Goal: Task Accomplishment & Management: Manage account settings

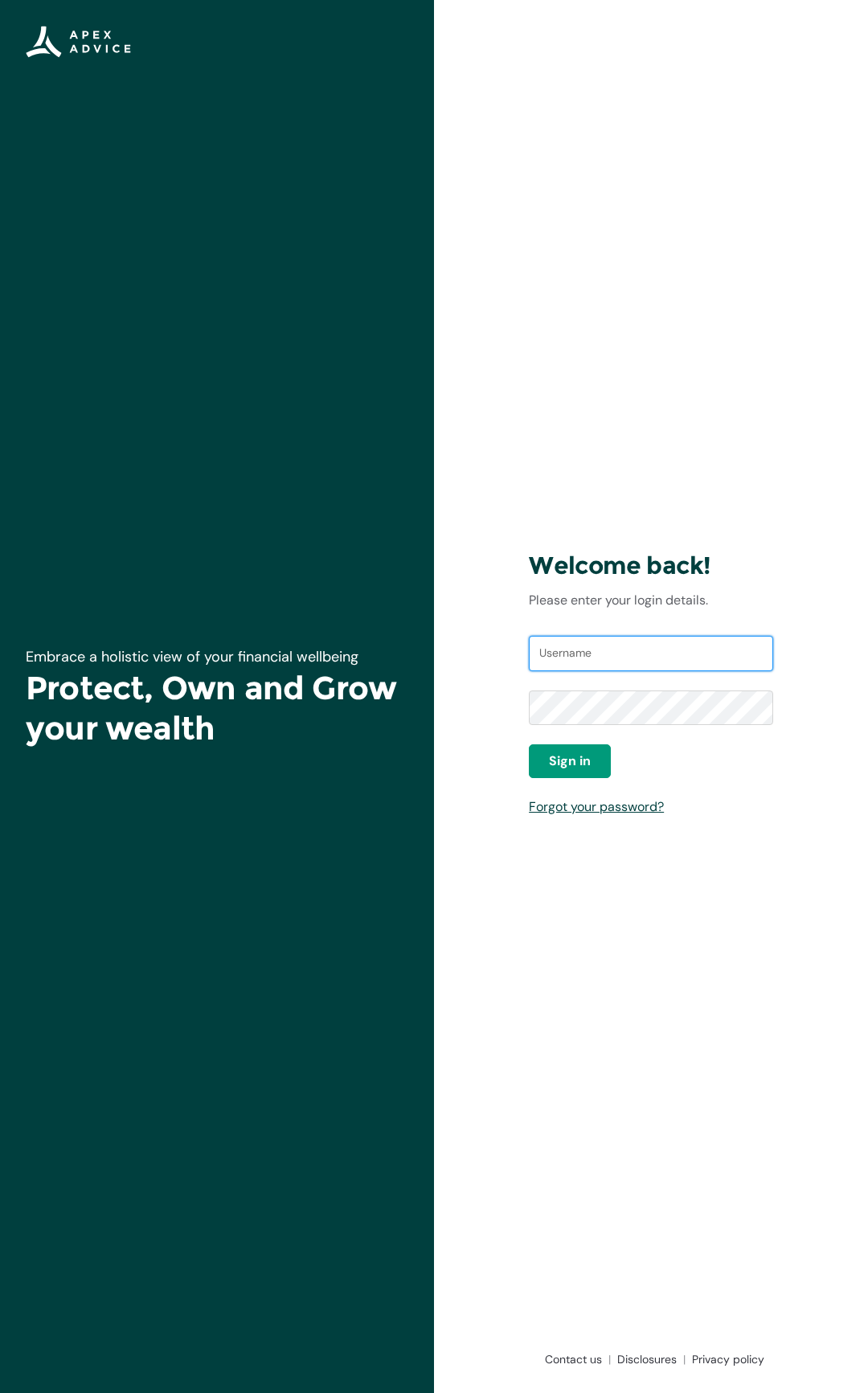
click at [620, 651] on input "Username" at bounding box center [651, 653] width 245 height 35
type input "maxcoyle@gmail.com"
click at [568, 772] on button "Sign in" at bounding box center [570, 761] width 82 height 34
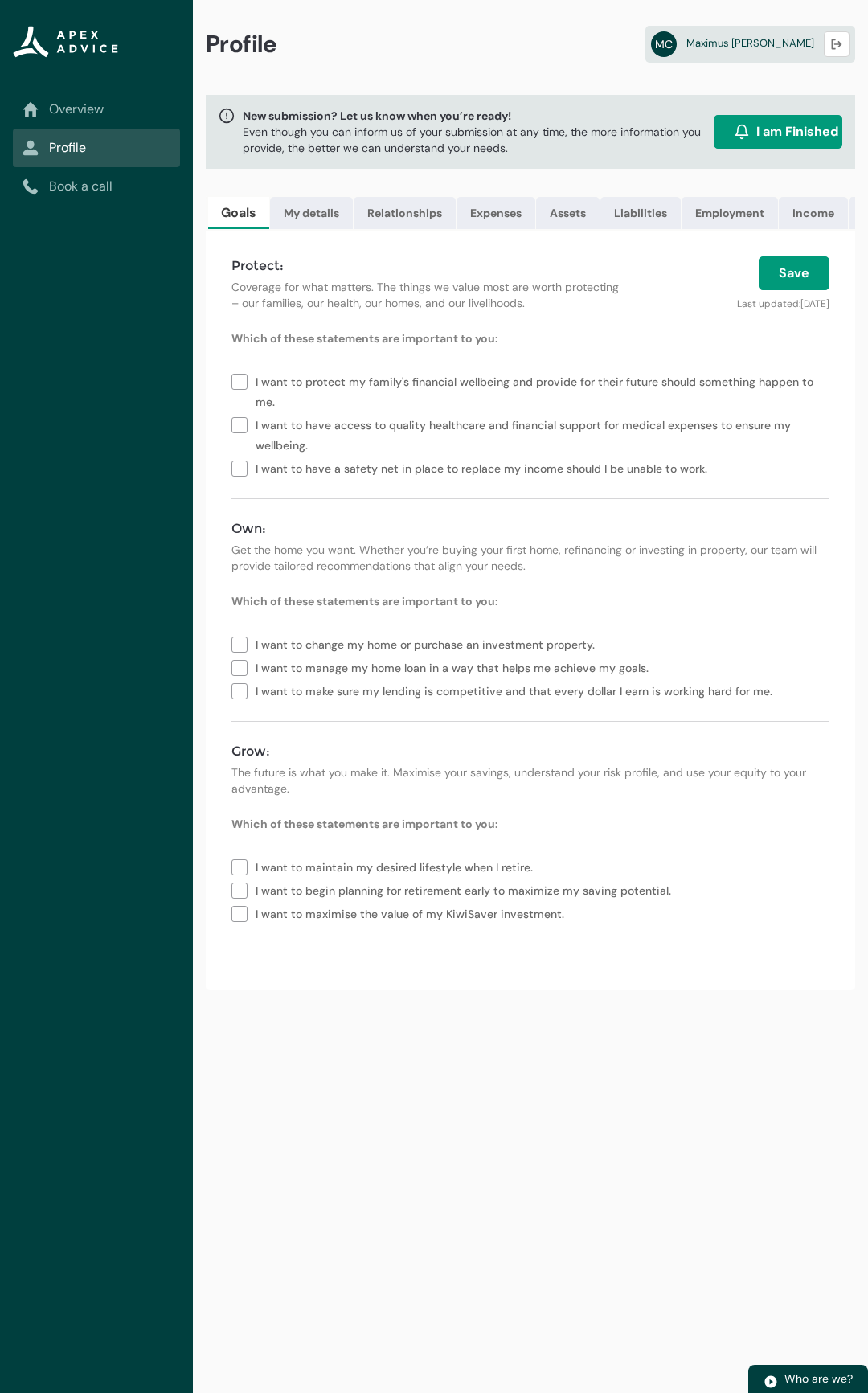
scroll to position [0, 167]
click at [732, 213] on link "Documents" at bounding box center [731, 213] width 92 height 32
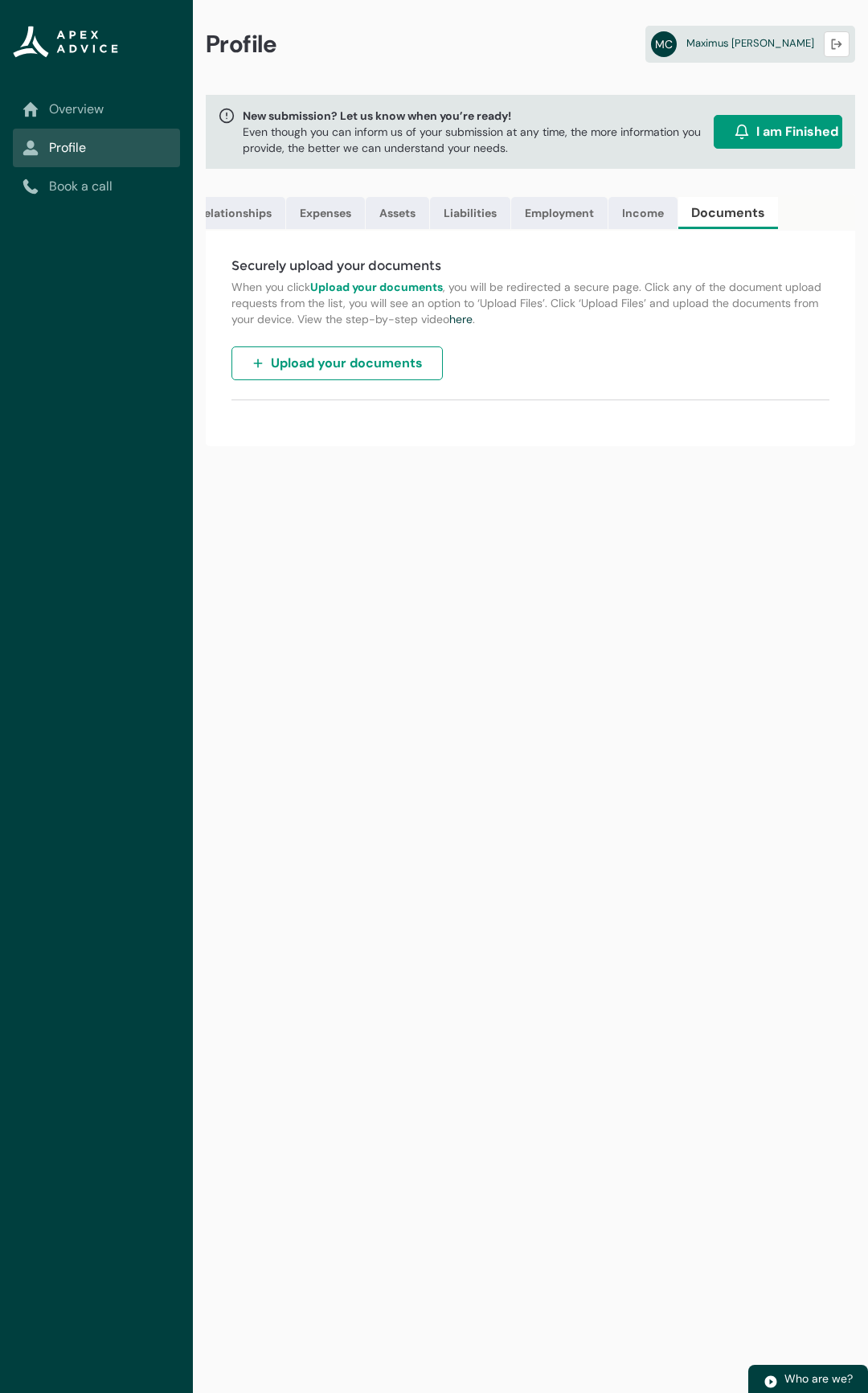
scroll to position [0, 0]
click at [107, 112] on link "Overview" at bounding box center [96, 110] width 148 height 19
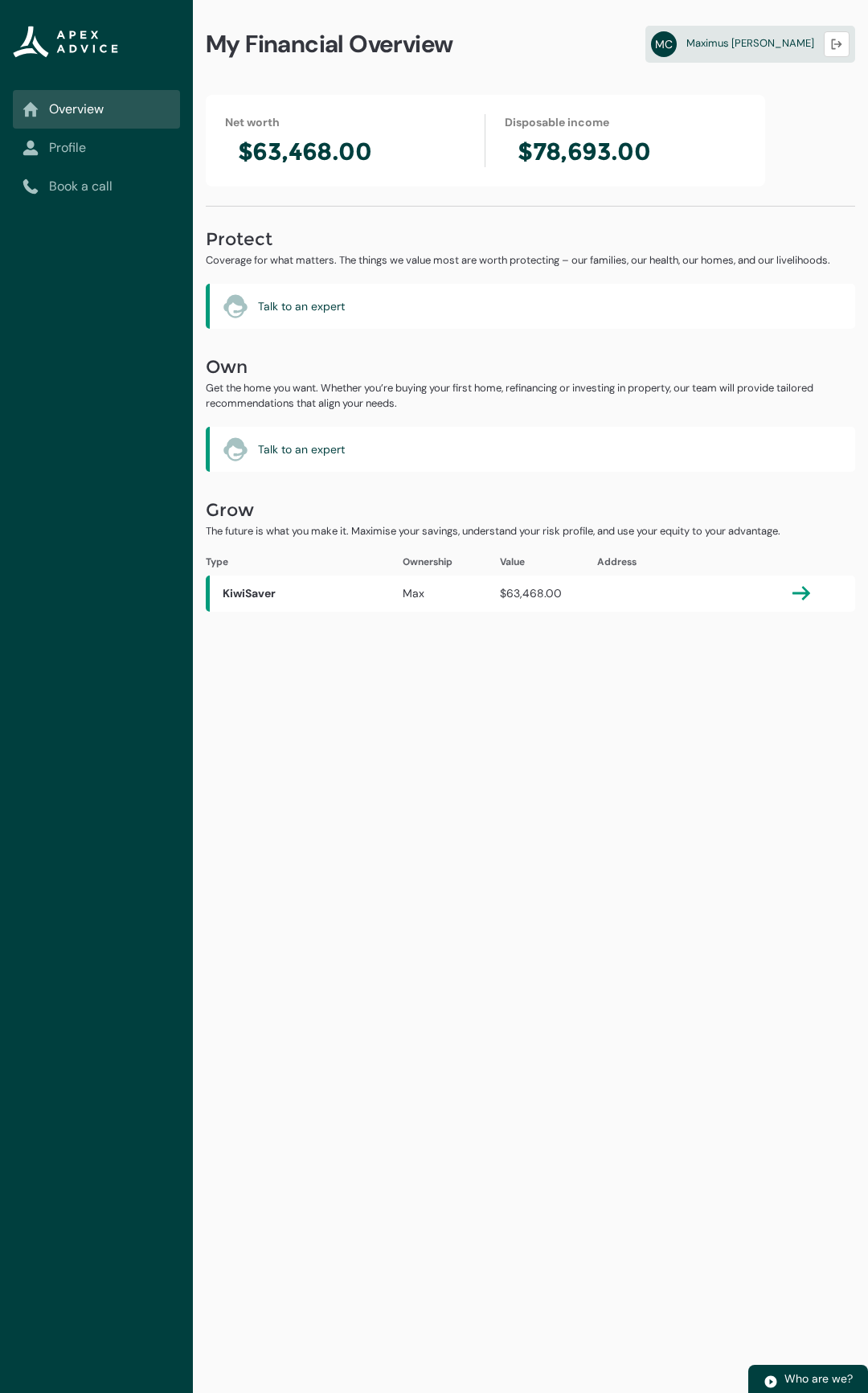
click at [120, 144] on link "Profile" at bounding box center [96, 147] width 148 height 19
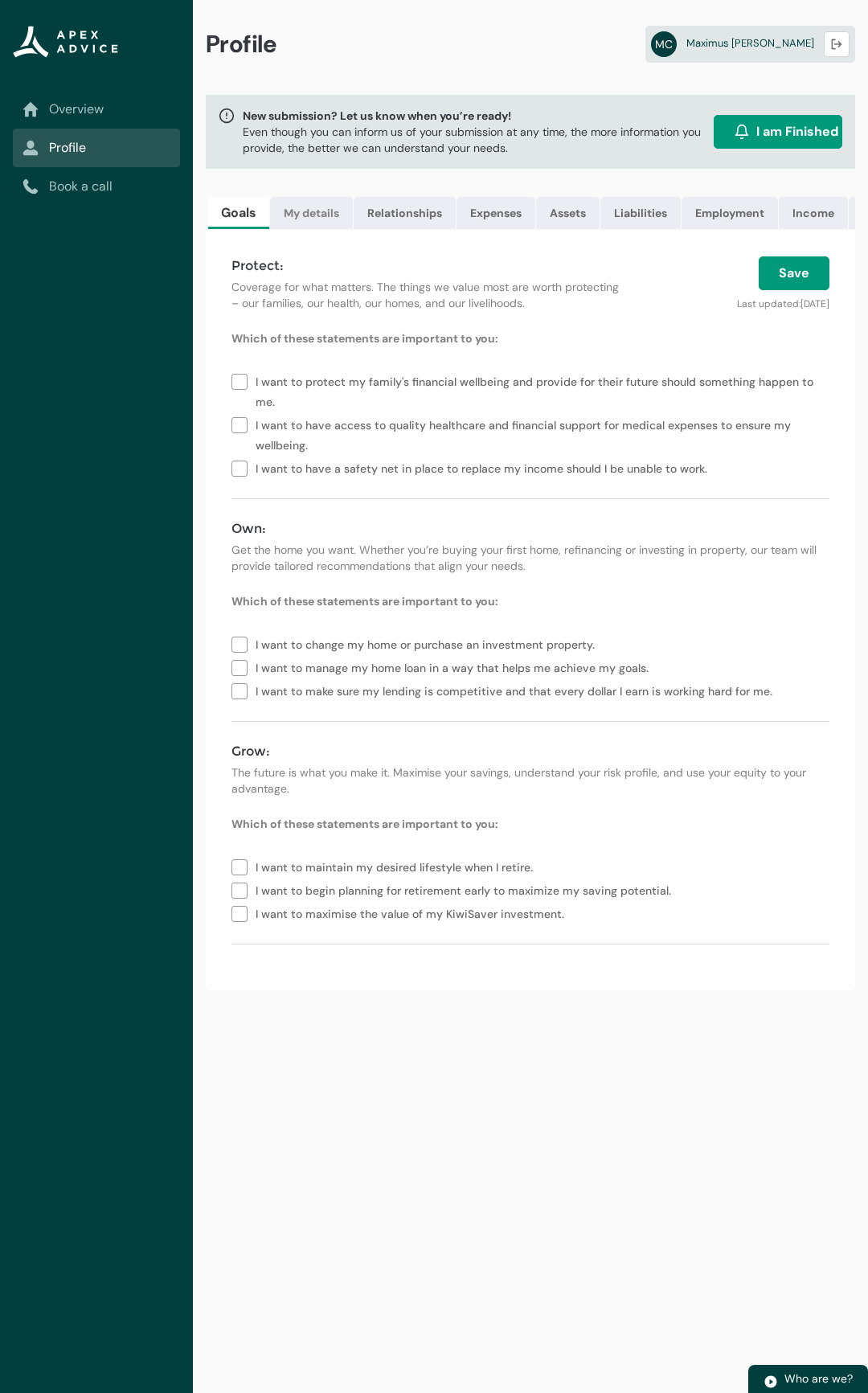
click at [302, 212] on link "My details" at bounding box center [312, 213] width 83 height 32
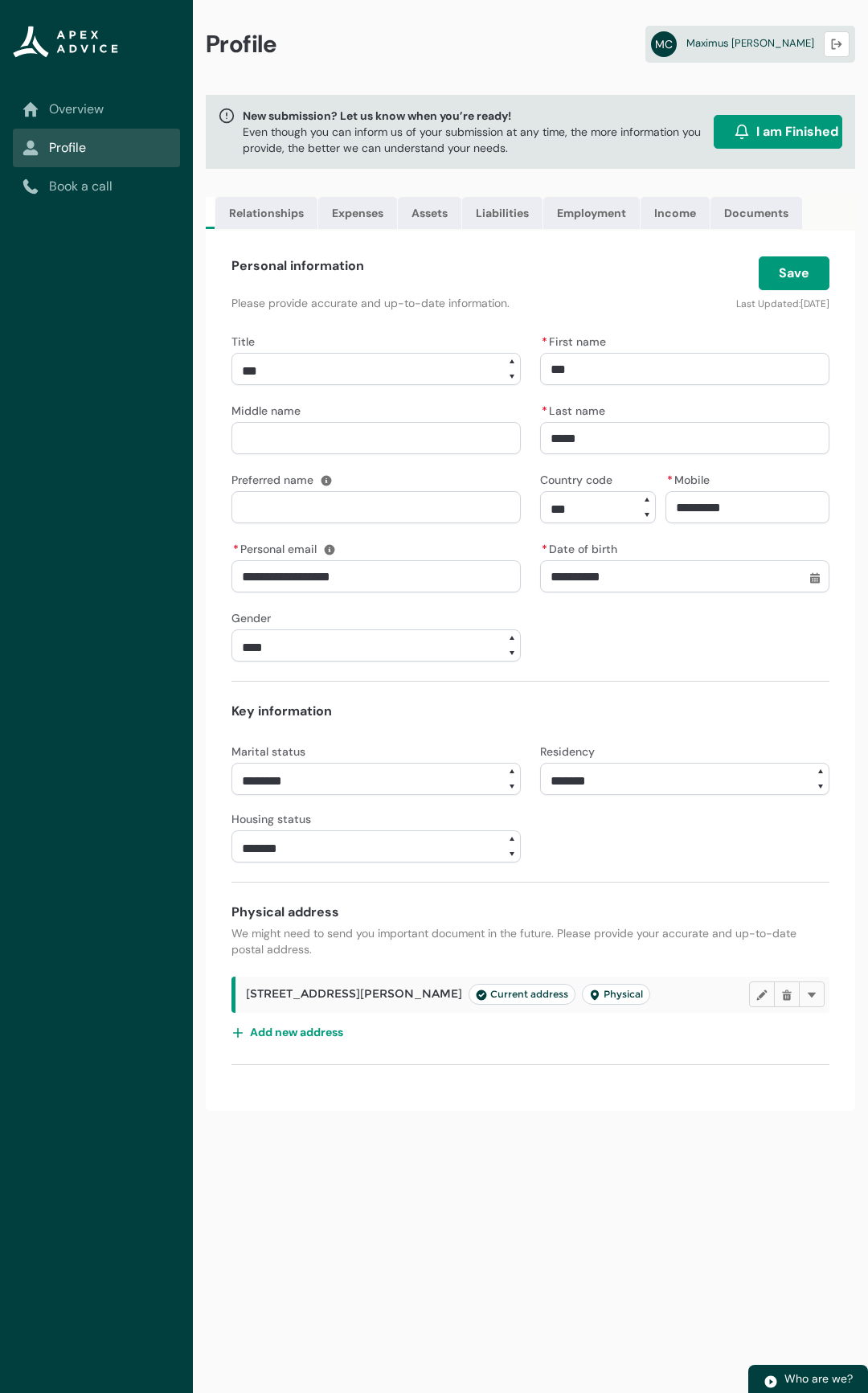
scroll to position [0, 160]
click at [440, 130] on p "Even though you can inform us of your submission at any time, the more informat…" at bounding box center [475, 140] width 465 height 32
click at [774, 41] on span "Maximus Coyle" at bounding box center [750, 42] width 128 height 13
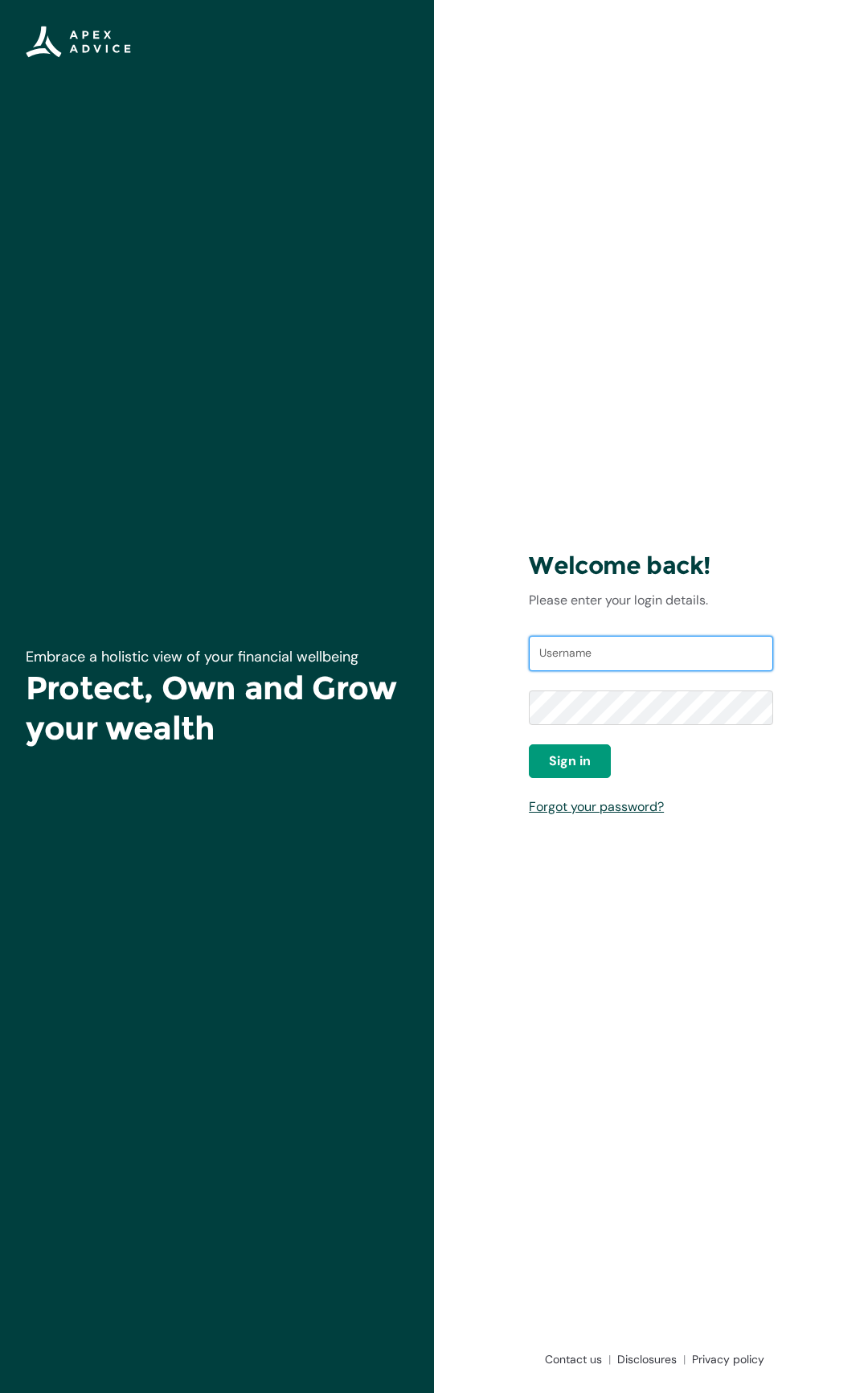
click at [605, 653] on input "Username" at bounding box center [651, 653] width 245 height 35
type input "[EMAIL_ADDRESS][DOMAIN_NAME]"
click at [590, 761] on span "Sign in" at bounding box center [570, 761] width 42 height 19
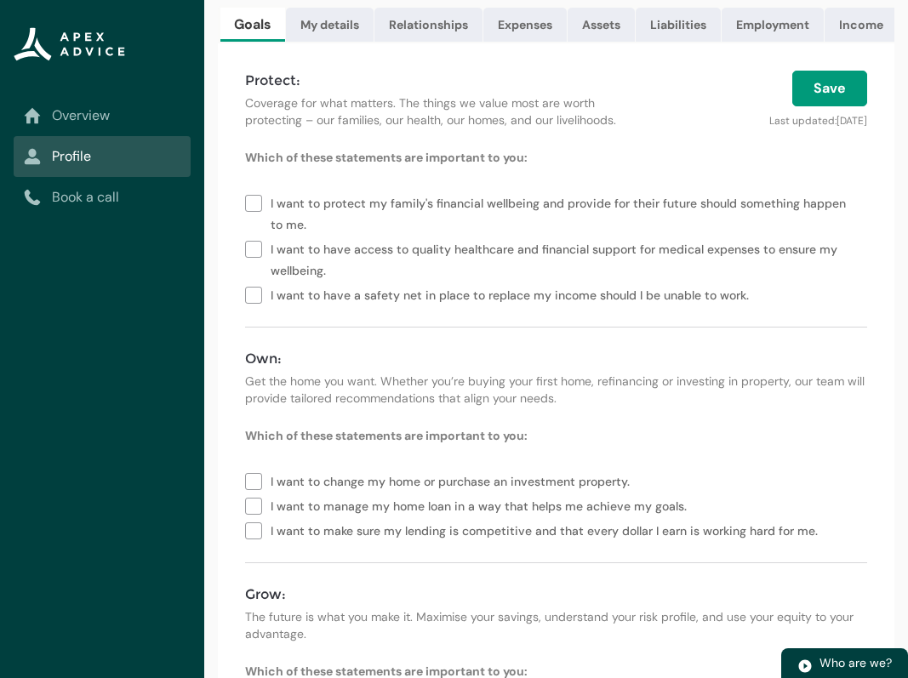
scroll to position [43, 0]
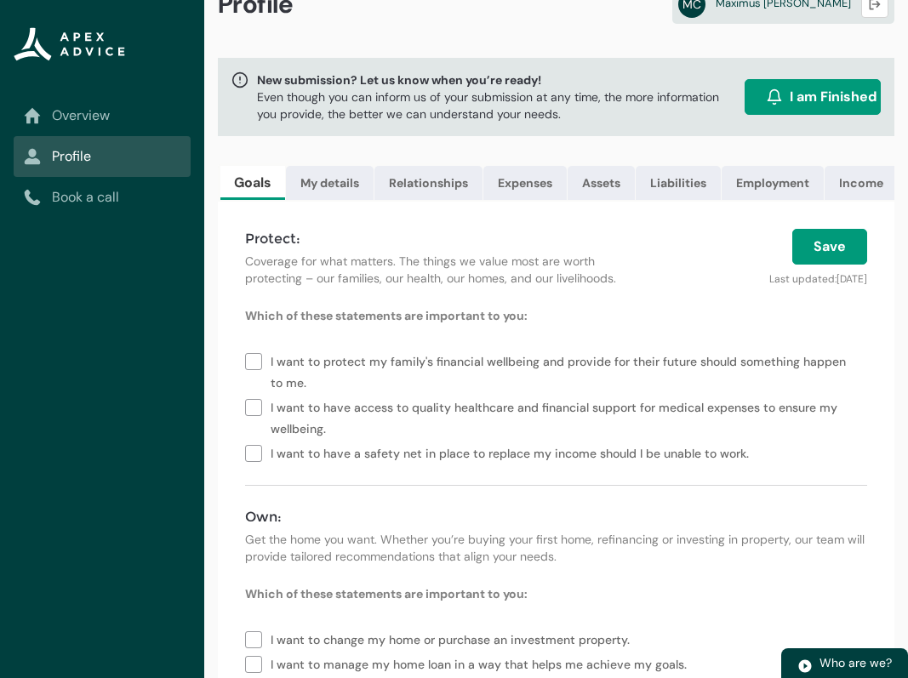
click at [133, 117] on link "Overview" at bounding box center [102, 116] width 157 height 20
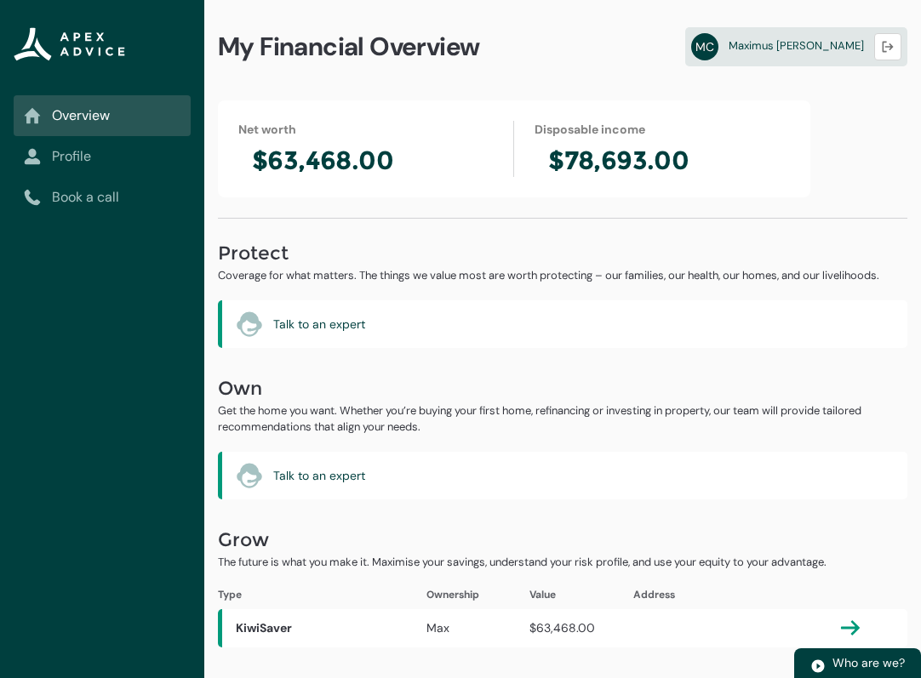
click at [97, 149] on link "Profile" at bounding box center [102, 156] width 157 height 20
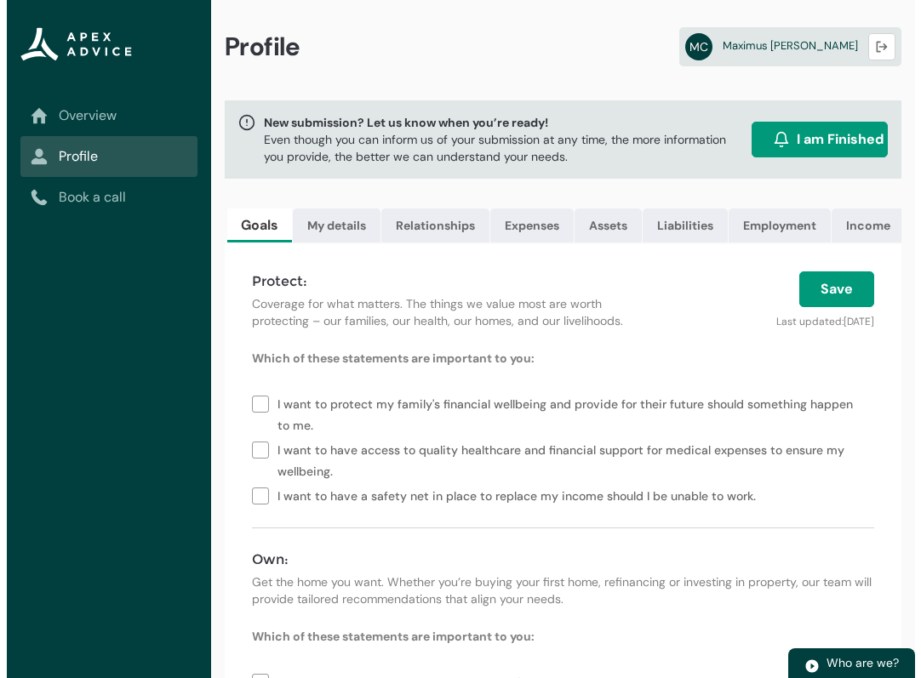
scroll to position [0, 179]
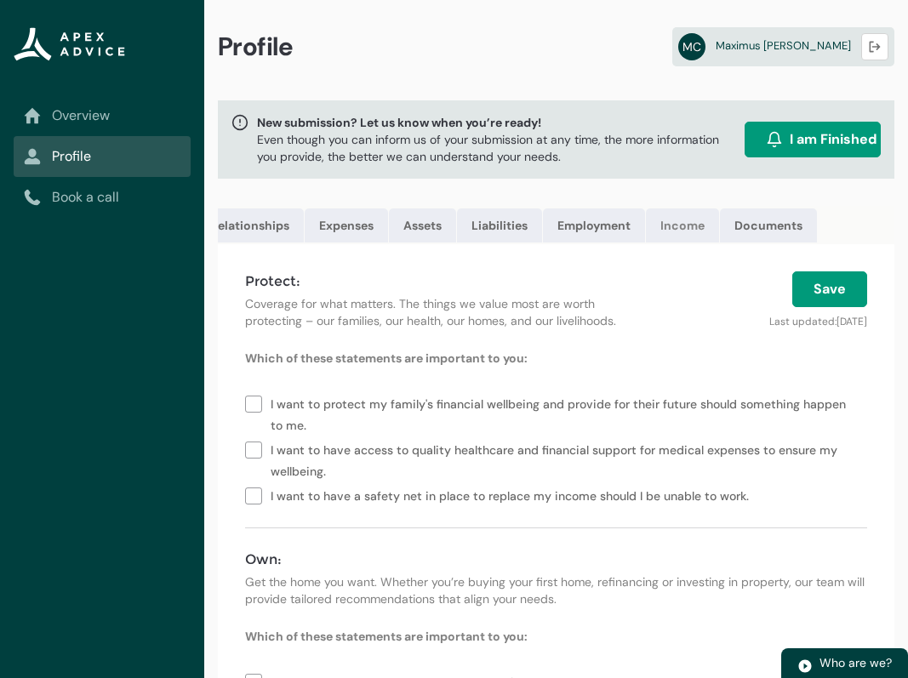
click at [620, 226] on link "Income" at bounding box center [682, 226] width 73 height 34
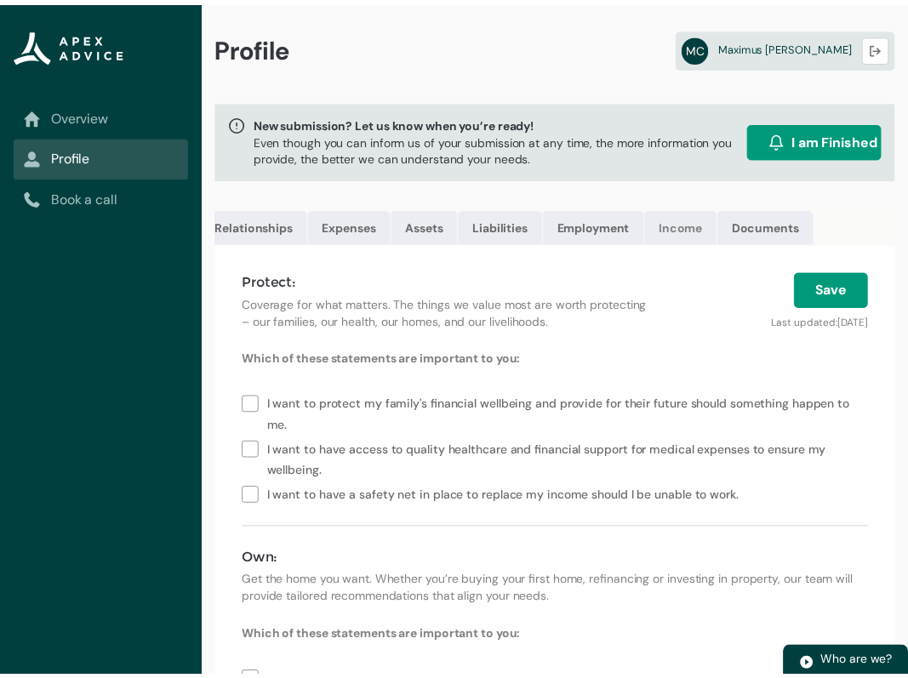
scroll to position [0, 175]
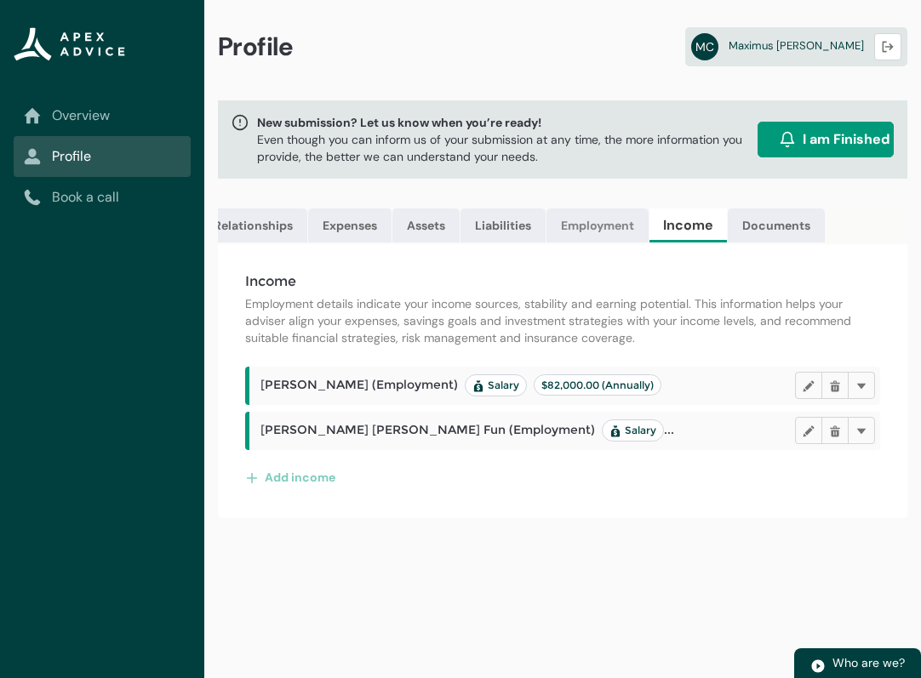
click at [600, 226] on link "Employment" at bounding box center [597, 226] width 102 height 34
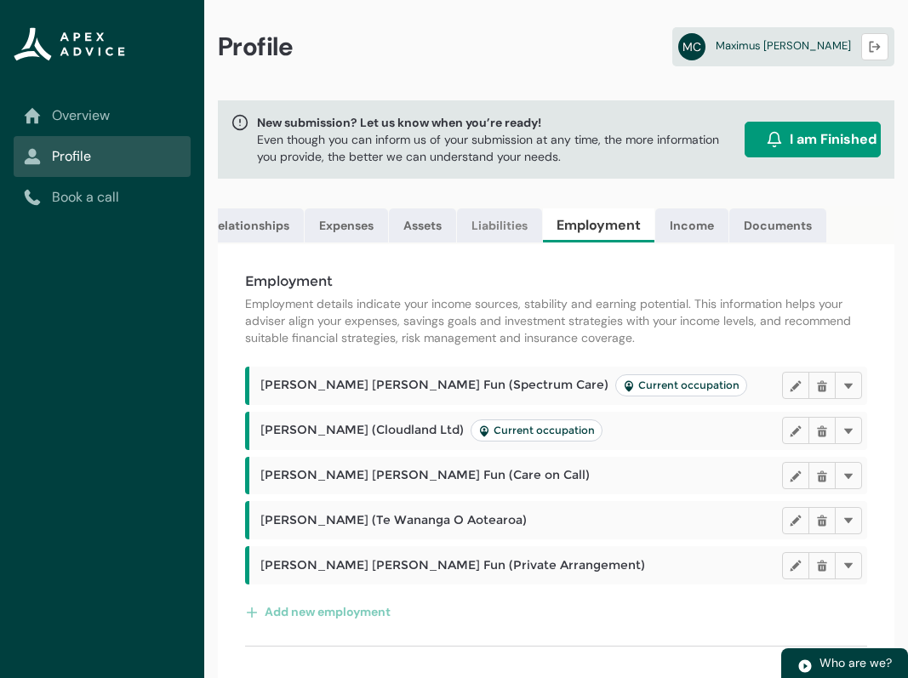
click at [504, 223] on link "Liabilities" at bounding box center [499, 226] width 85 height 34
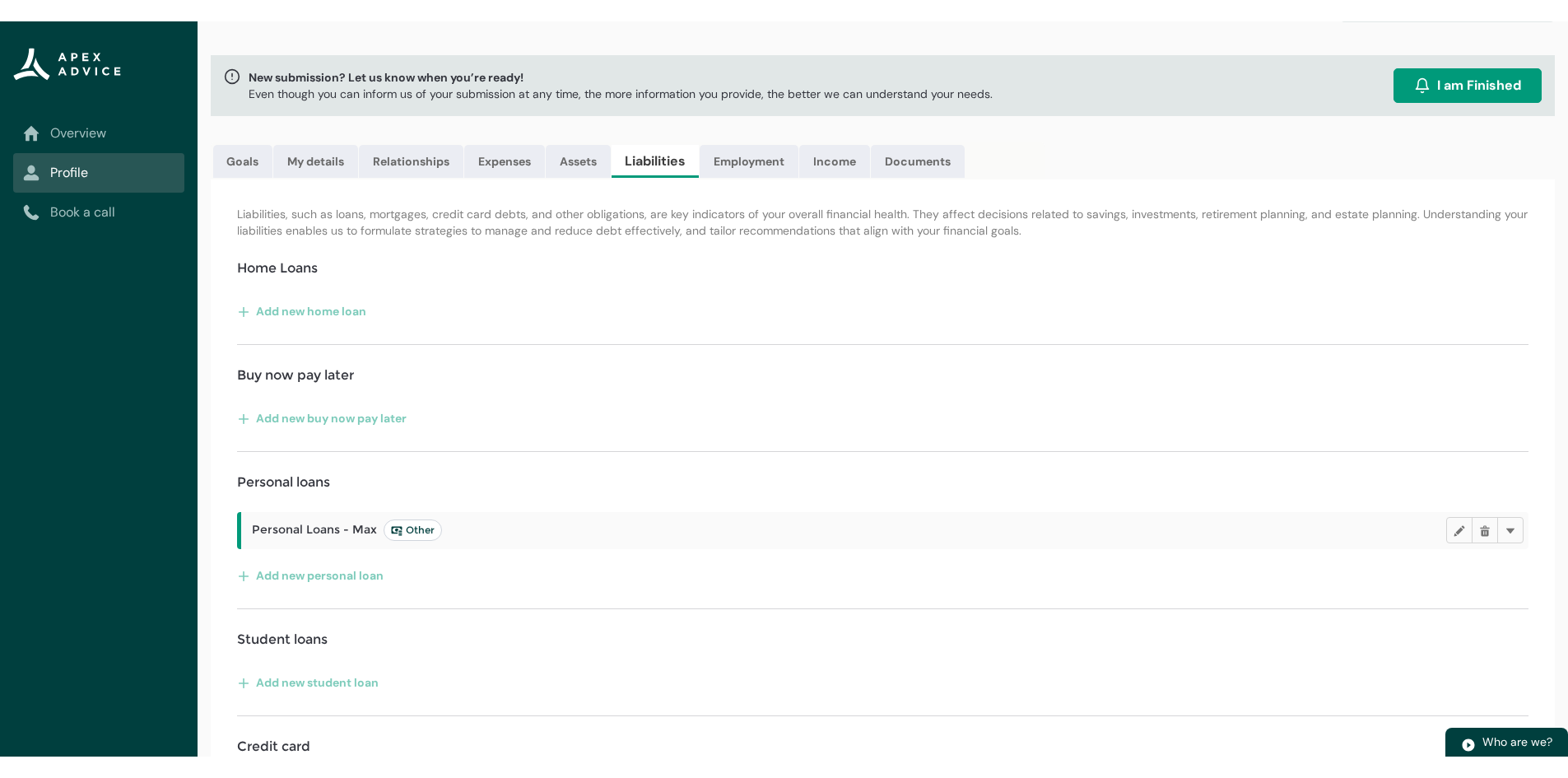
scroll to position [0, 0]
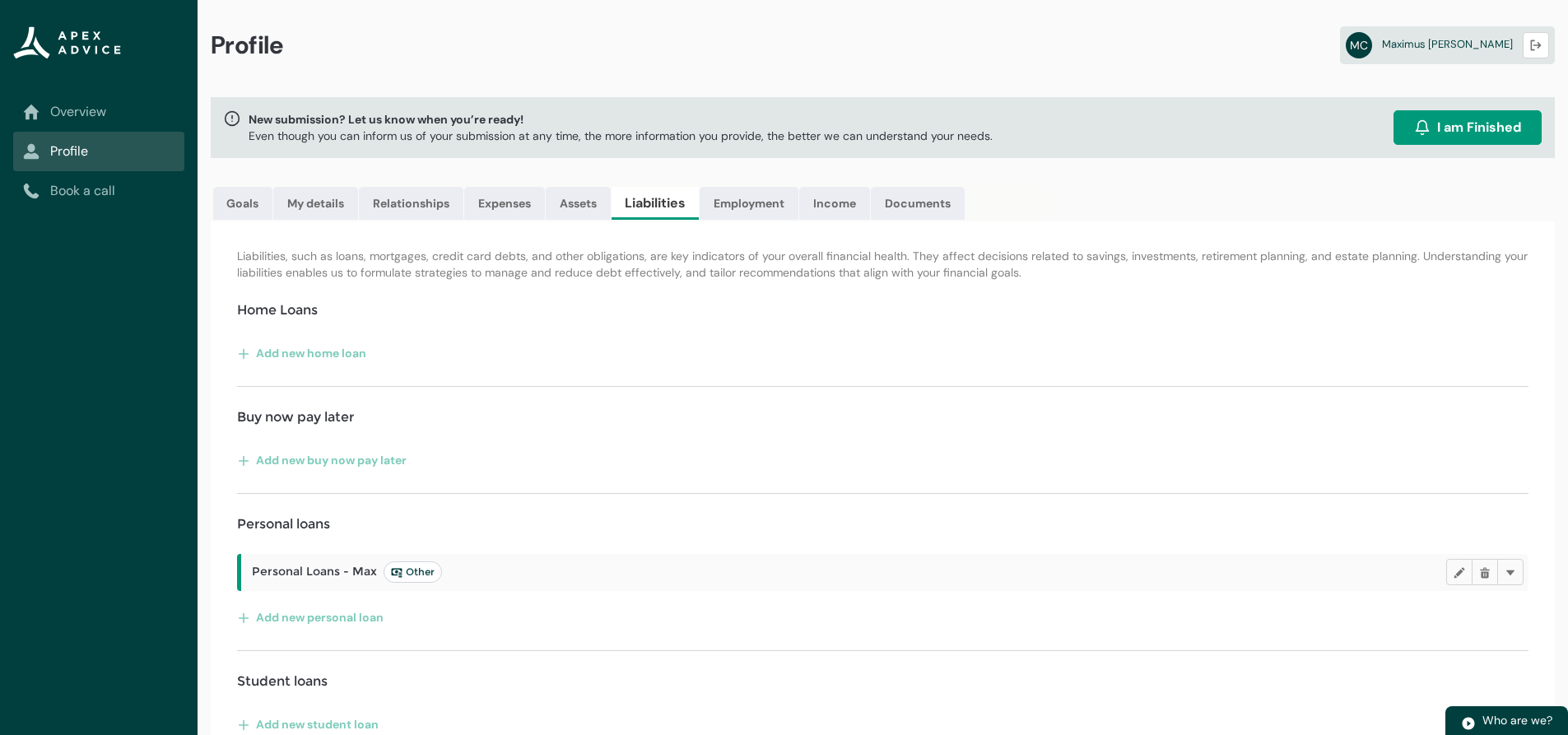
drag, startPoint x: 829, startPoint y: 102, endPoint x: 796, endPoint y: 111, distance: 34.2
click at [600, 103] on div "New submission? Let us know when you’re ready! Even though you can inform us of…" at bounding box center [883, 127] width 1345 height 61
click at [478, 112] on span "New submission? Let us know when you’re ready!" at bounding box center [620, 119] width 744 height 16
click at [302, 204] on link "My details" at bounding box center [316, 203] width 85 height 33
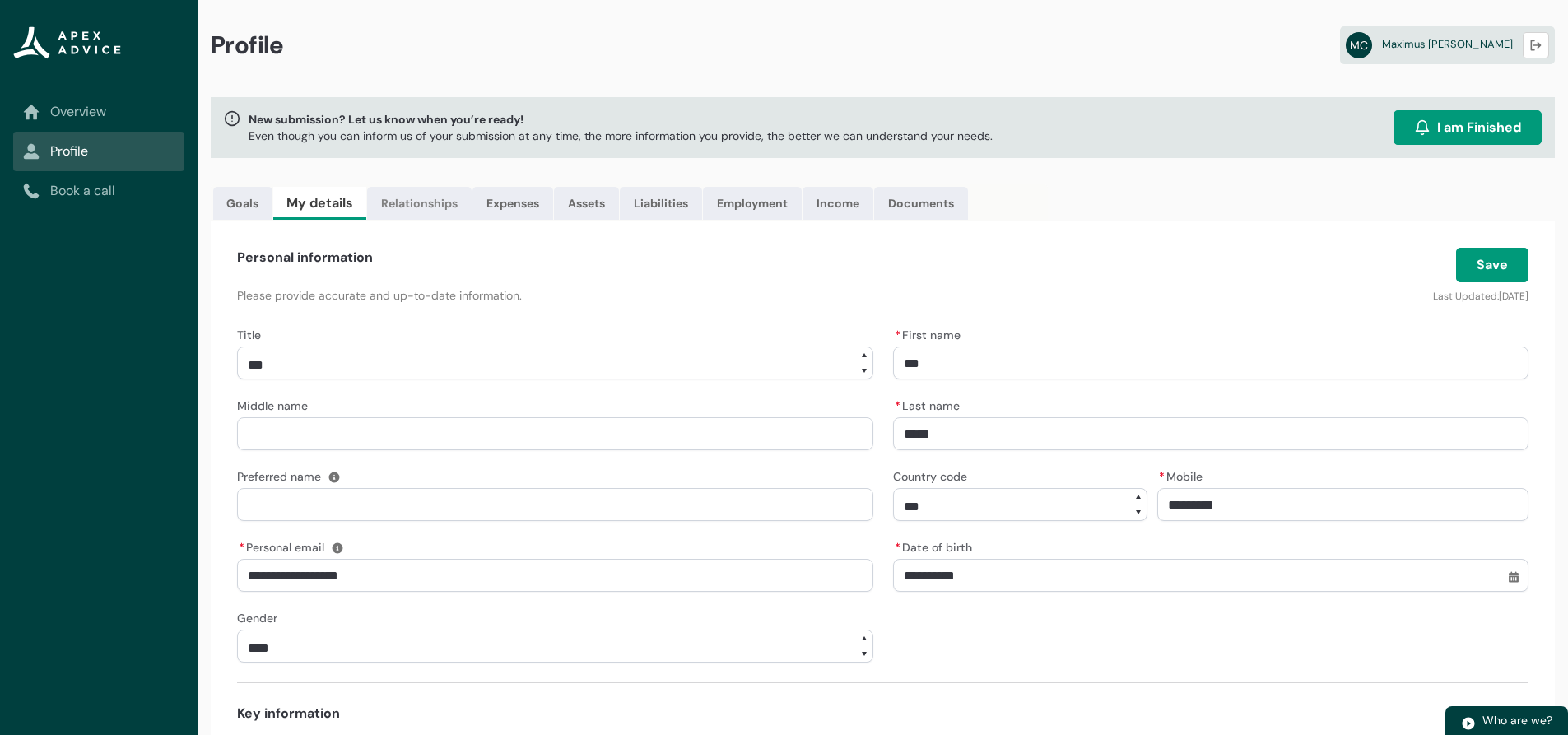
click at [404, 200] on link "Relationships" at bounding box center [420, 203] width 104 height 33
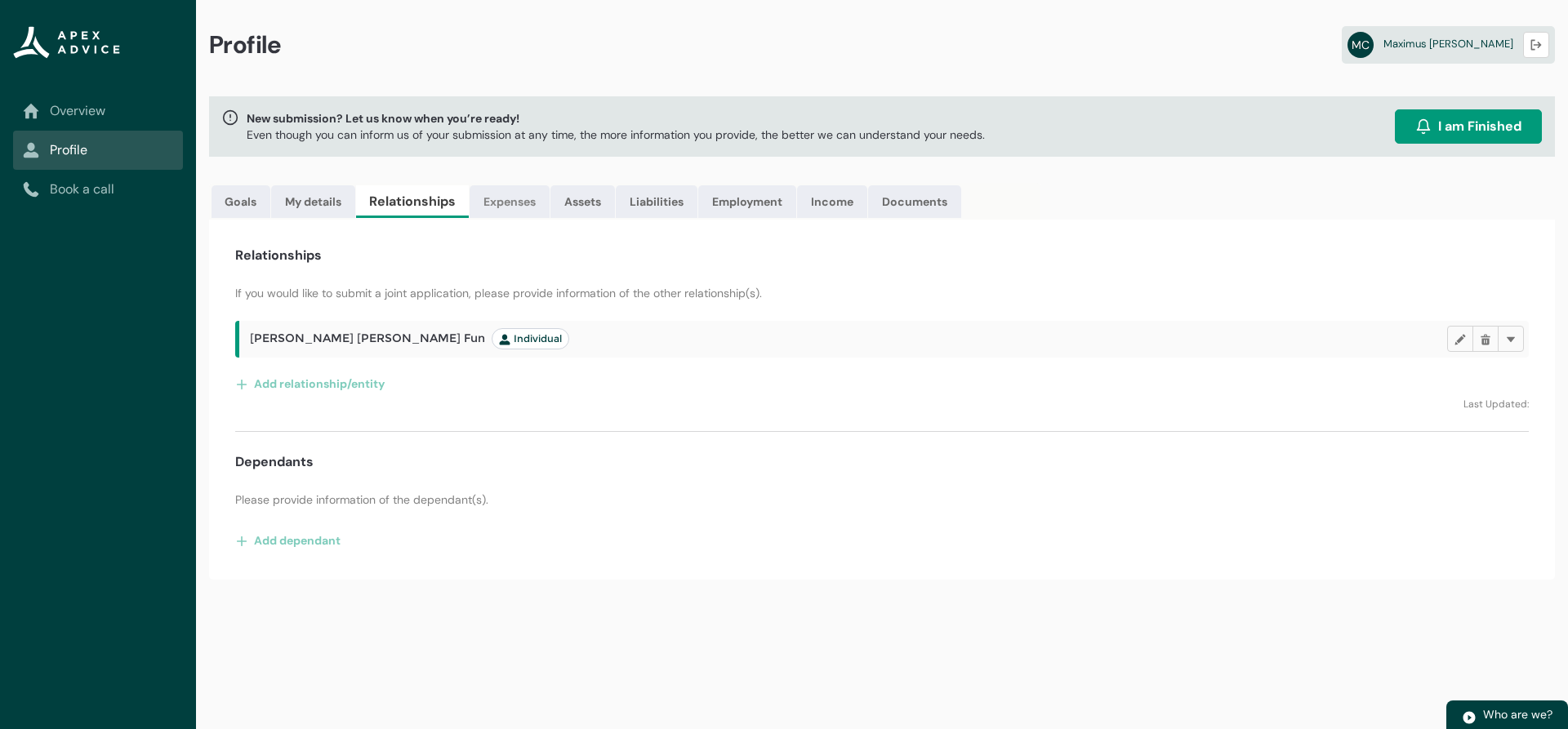
drag, startPoint x: 503, startPoint y: 195, endPoint x: 540, endPoint y: 197, distance: 37.1
click at [505, 195] on link "Expenses" at bounding box center [509, 201] width 80 height 33
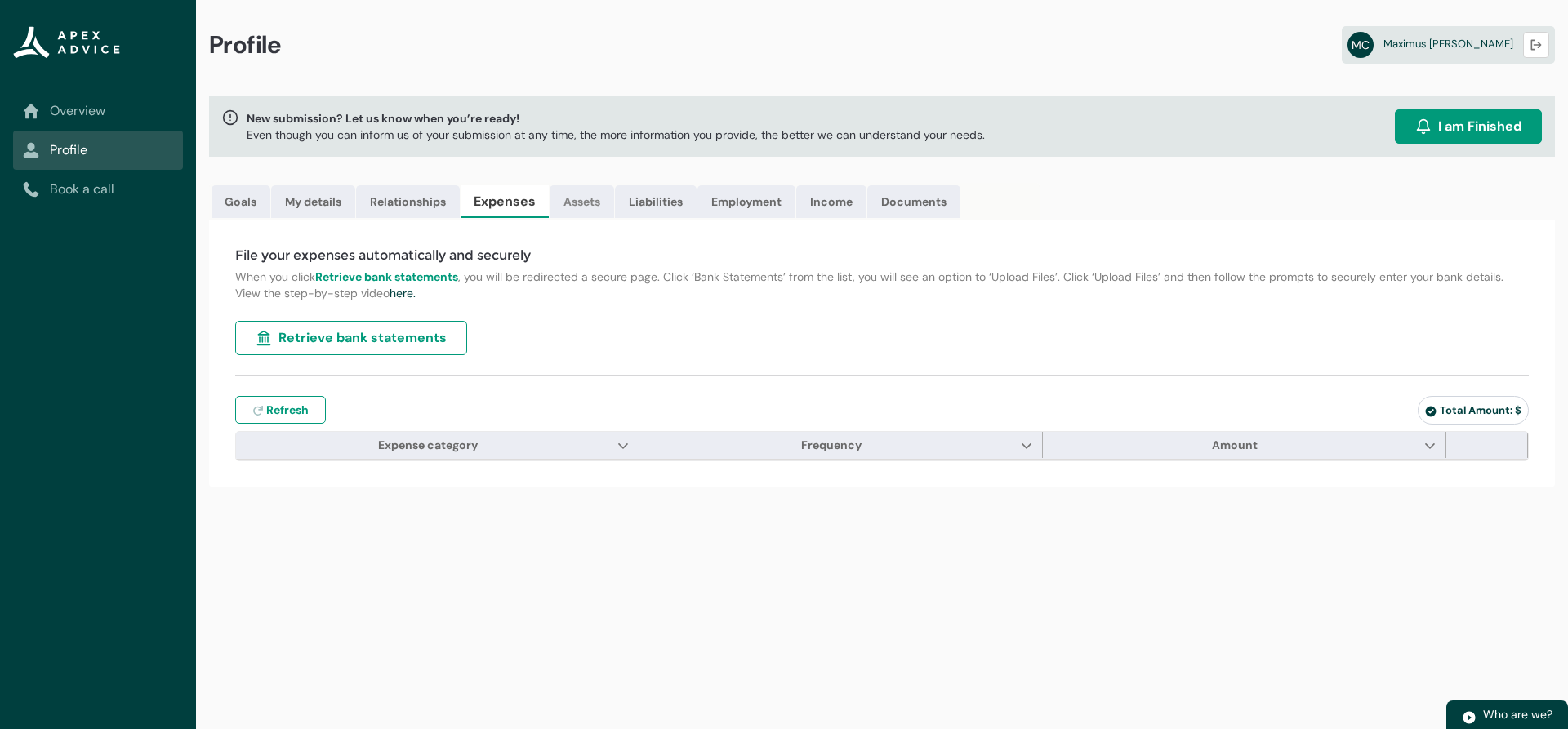
type input "***"
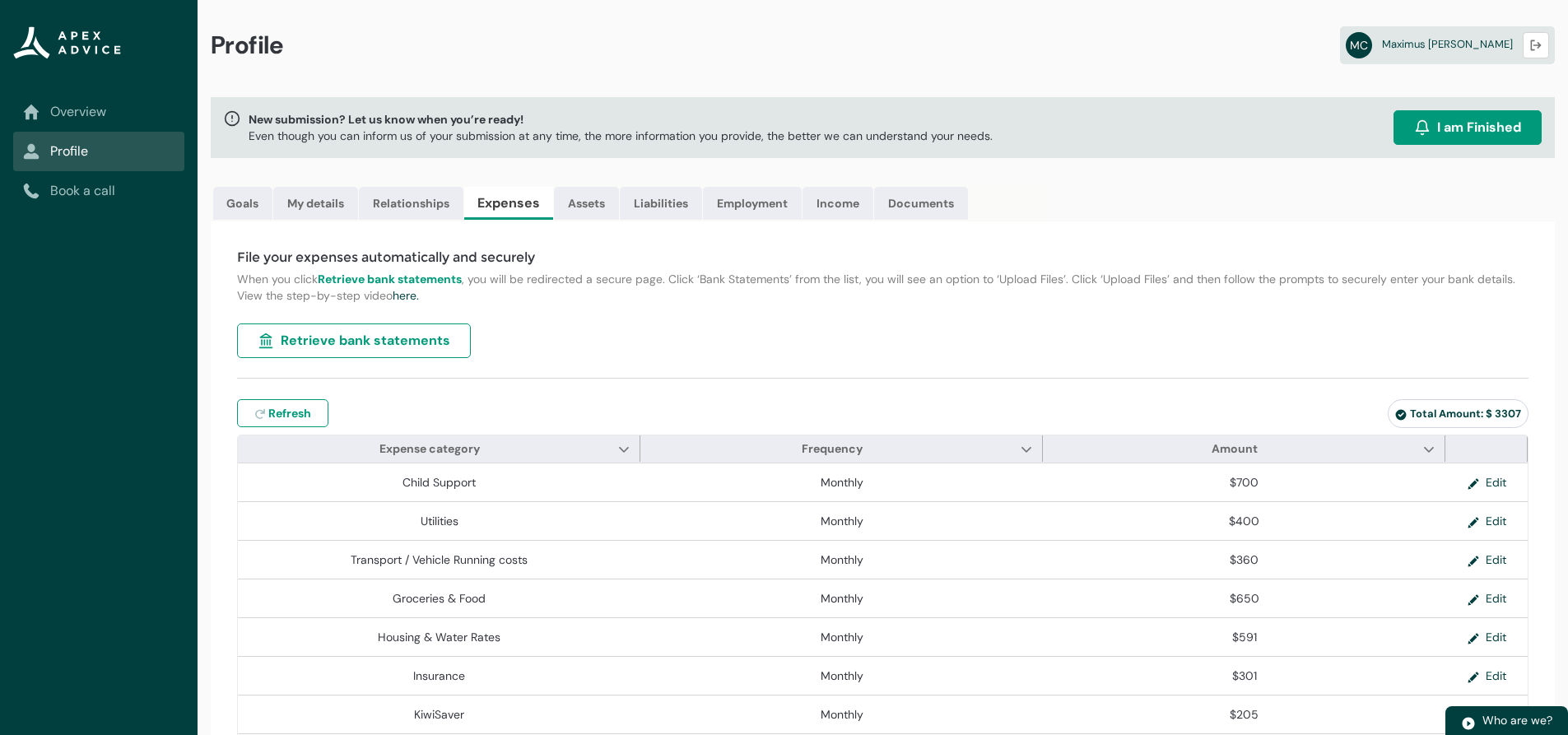
click at [368, 339] on span "Retrieve bank statements" at bounding box center [365, 340] width 169 height 19
